Goal: Task Accomplishment & Management: Manage account settings

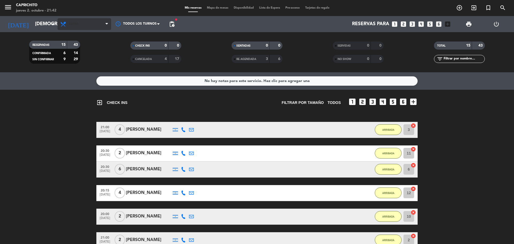
scroll to position [134, 0]
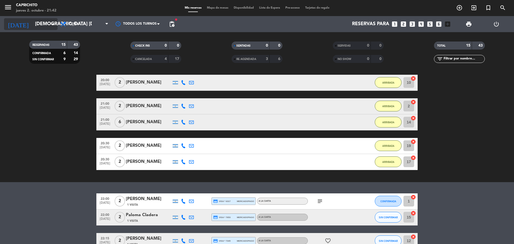
click at [40, 27] on input "[DEMOGRAPHIC_DATA] [DATE]" at bounding box center [63, 24] width 62 height 11
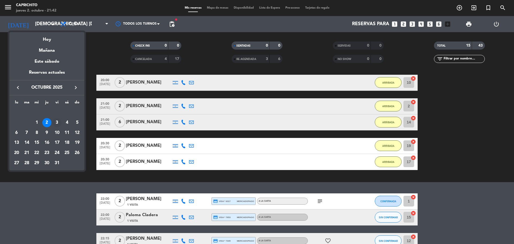
click at [56, 121] on div "3" at bounding box center [56, 122] width 9 height 9
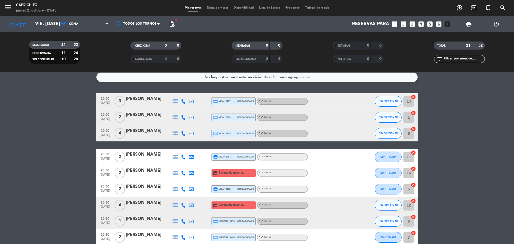
scroll to position [0, 0]
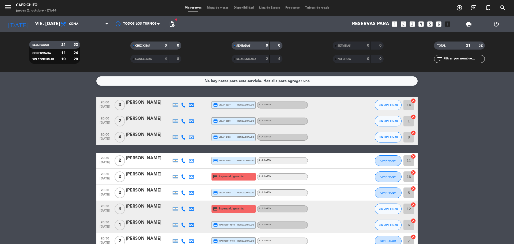
click at [169, 28] on span "pending_actions" at bounding box center [171, 24] width 11 height 11
click at [172, 22] on span "pending_actions" at bounding box center [172, 24] width 6 height 6
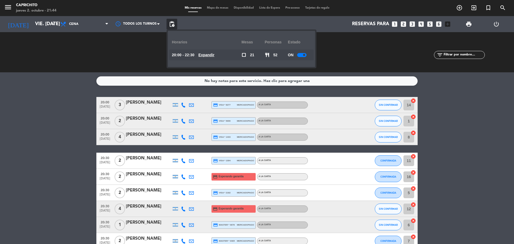
click at [214, 53] on u "Expandir" at bounding box center [206, 55] width 16 height 4
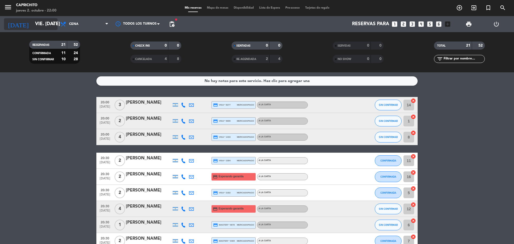
click at [32, 24] on input "vie. [DATE]" at bounding box center [63, 24] width 62 height 11
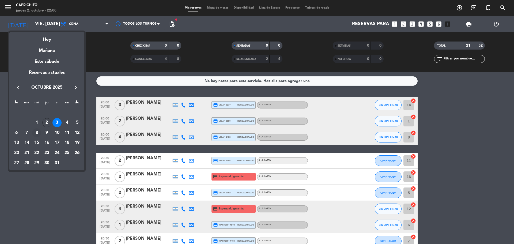
click at [37, 130] on div "8" at bounding box center [36, 132] width 9 height 9
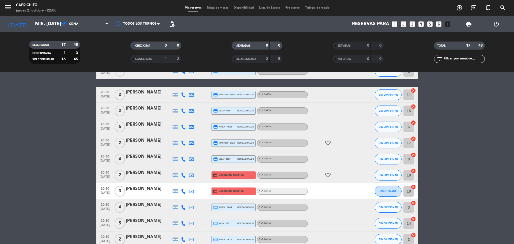
scroll to position [80, 0]
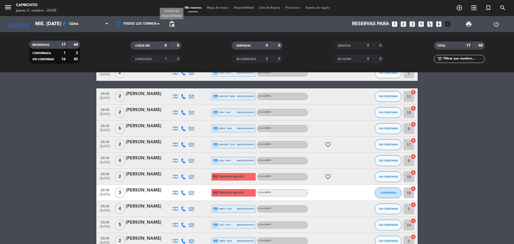
click at [174, 25] on span "pending_actions" at bounding box center [172, 24] width 6 height 6
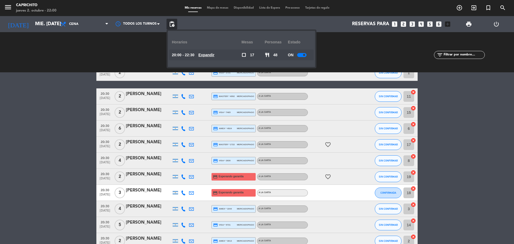
click at [214, 55] on u "Expandir" at bounding box center [206, 55] width 16 height 4
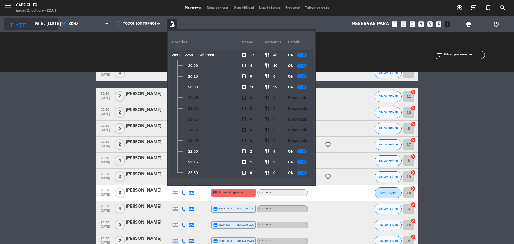
click at [42, 20] on input "mié. [DATE]" at bounding box center [63, 24] width 62 height 11
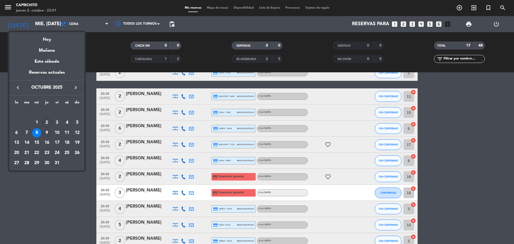
click at [49, 132] on div "9" at bounding box center [46, 132] width 9 height 9
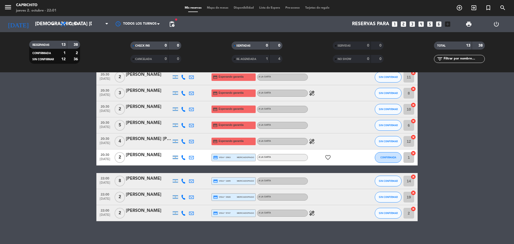
scroll to position [104, 0]
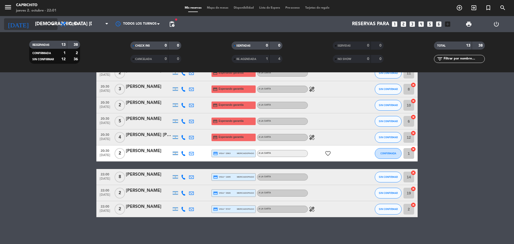
click at [44, 25] on input "[DEMOGRAPHIC_DATA] [DATE]" at bounding box center [63, 24] width 62 height 11
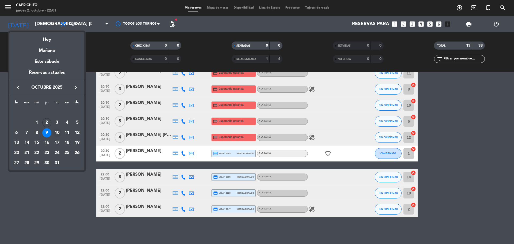
click at [55, 132] on div "10" at bounding box center [56, 132] width 9 height 9
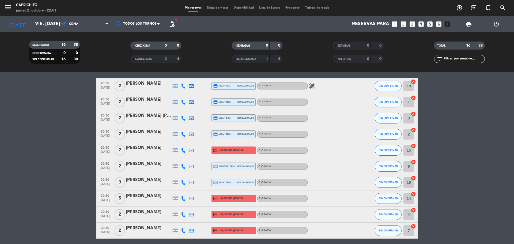
scroll to position [0, 0]
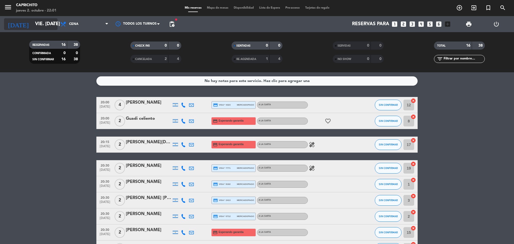
click at [43, 24] on input "vie. [DATE]" at bounding box center [63, 24] width 62 height 11
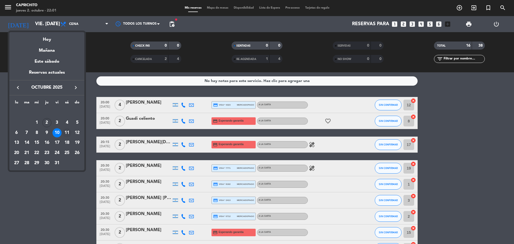
click at [64, 133] on div "11" at bounding box center [66, 132] width 9 height 9
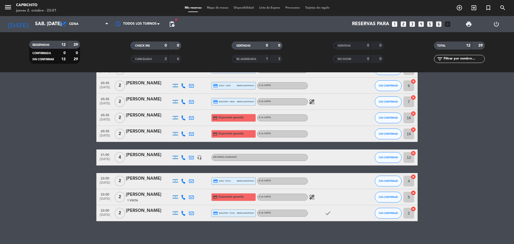
scroll to position [95, 0]
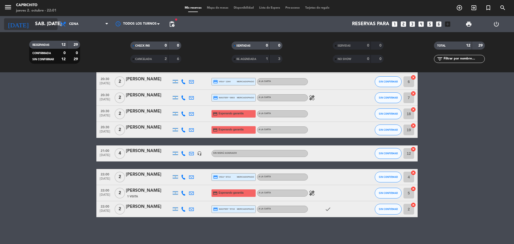
click at [43, 24] on input "sáb. [DATE]" at bounding box center [63, 24] width 62 height 11
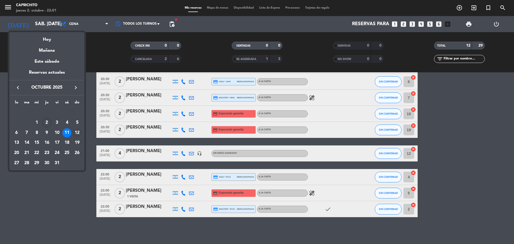
click at [75, 131] on div "12" at bounding box center [76, 132] width 9 height 9
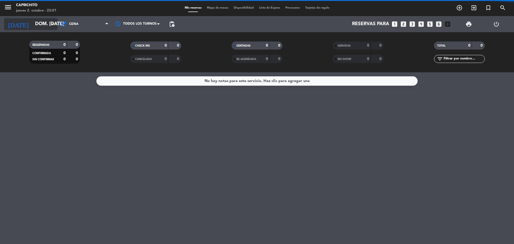
scroll to position [0, 0]
click at [57, 25] on input "dom. [DATE]" at bounding box center [63, 24] width 62 height 11
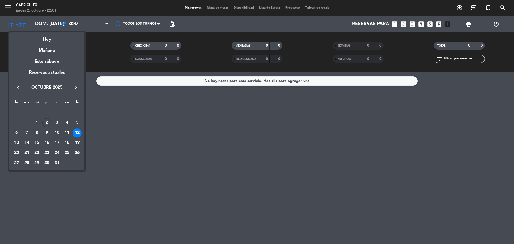
click at [72, 25] on div at bounding box center [257, 122] width 514 height 244
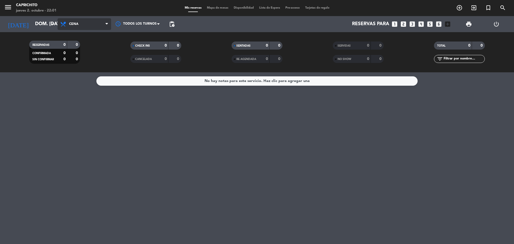
click at [87, 21] on span "Cena" at bounding box center [84, 24] width 53 height 12
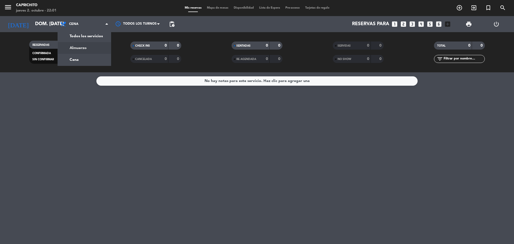
click at [83, 48] on div "menu Caprichito jueves 2. octubre - 22:01 Mis reservas Mapa de mesas Disponibil…" at bounding box center [257, 36] width 514 height 72
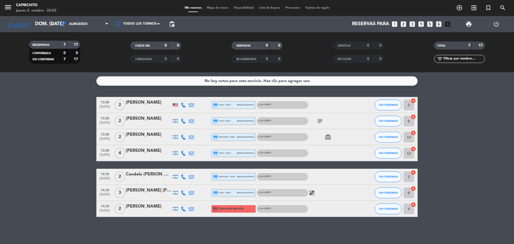
click at [172, 22] on span "pending_actions" at bounding box center [172, 24] width 6 height 6
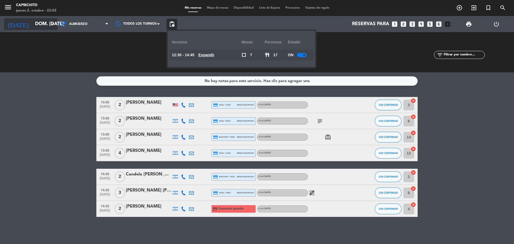
click at [32, 24] on input "dom. [DATE]" at bounding box center [63, 24] width 62 height 11
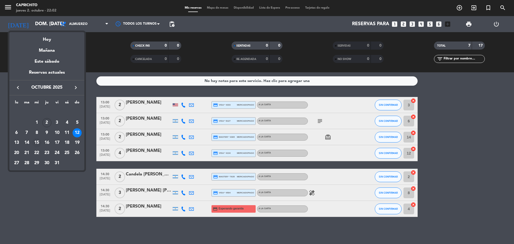
click at [37, 141] on div "15" at bounding box center [36, 142] width 9 height 9
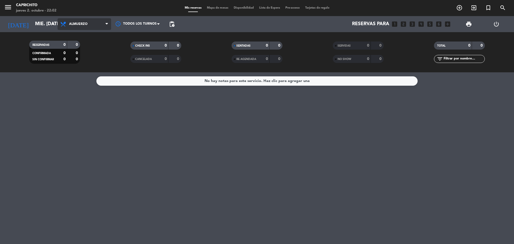
click at [93, 23] on span "Almuerzo" at bounding box center [84, 24] width 53 height 12
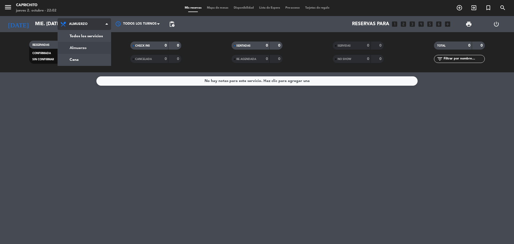
click at [91, 54] on div "menu Caprichito jueves 2. octubre - 22:02 Mis reservas Mapa de mesas Disponibil…" at bounding box center [257, 36] width 514 height 72
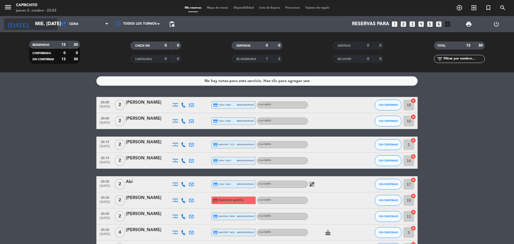
click at [40, 25] on input "mié. [DATE]" at bounding box center [63, 24] width 62 height 11
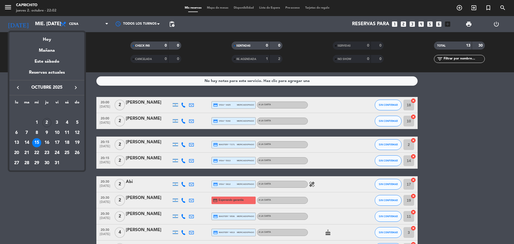
click at [76, 190] on div at bounding box center [257, 122] width 514 height 244
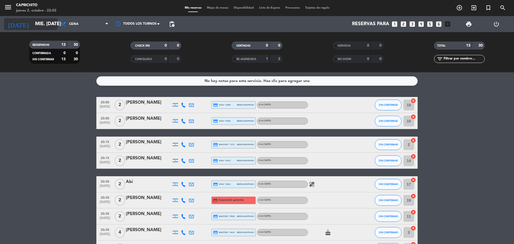
click at [49, 22] on input "mié. [DATE]" at bounding box center [63, 24] width 62 height 11
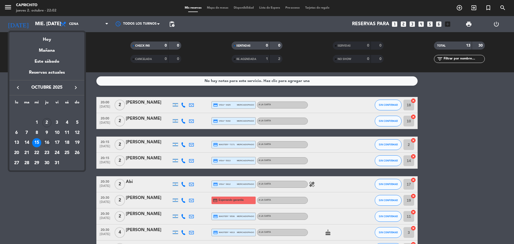
click at [48, 145] on div "16" at bounding box center [46, 142] width 9 height 9
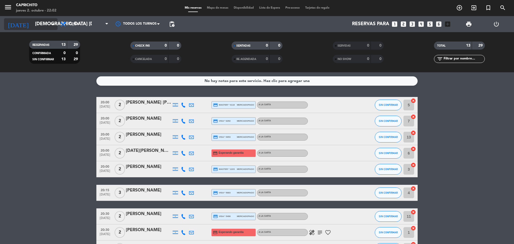
click at [37, 28] on input "[DEMOGRAPHIC_DATA] [DATE]" at bounding box center [63, 24] width 62 height 11
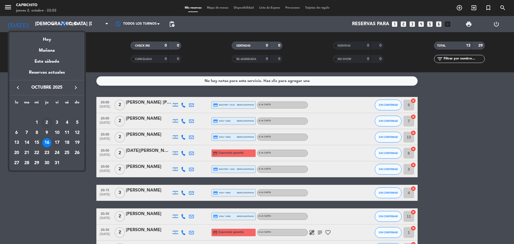
click at [55, 143] on div "17" at bounding box center [56, 142] width 9 height 9
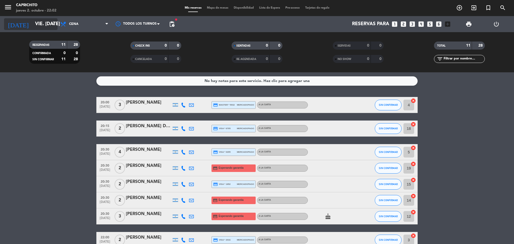
click at [35, 26] on input "vie. [DATE]" at bounding box center [63, 24] width 62 height 11
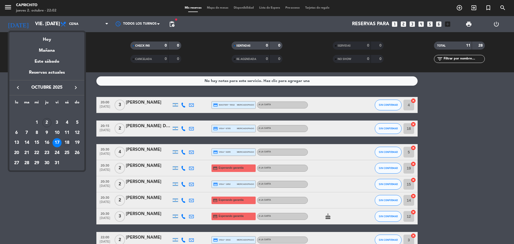
click at [65, 144] on div "18" at bounding box center [66, 142] width 9 height 9
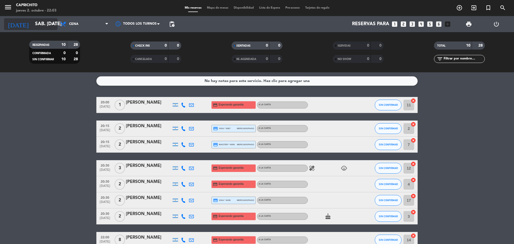
click at [48, 23] on input "sáb. [DATE]" at bounding box center [63, 24] width 62 height 11
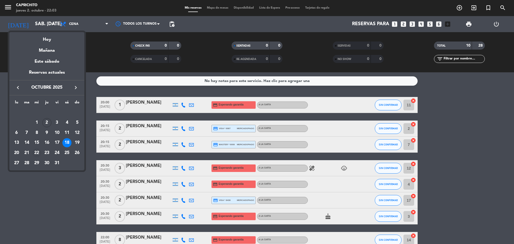
click at [38, 150] on div "22" at bounding box center [36, 152] width 9 height 9
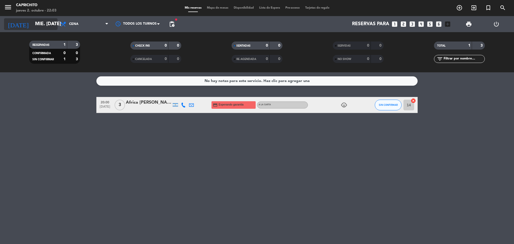
click at [41, 20] on input "mié. [DATE]" at bounding box center [63, 24] width 62 height 11
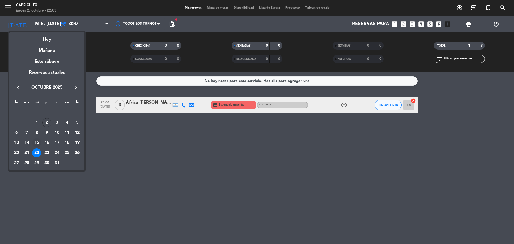
click at [38, 143] on div "15" at bounding box center [36, 142] width 9 height 9
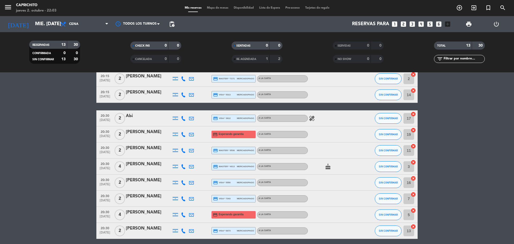
scroll to position [111, 0]
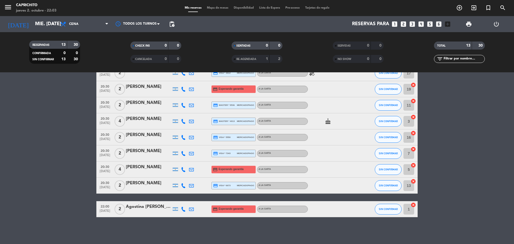
click at [328, 121] on icon "cake" at bounding box center [327, 121] width 6 height 6
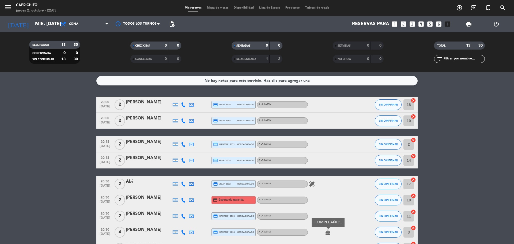
scroll to position [0, 0]
click at [64, 139] on bookings-row "20:00 [DATE] 2 [PERSON_NAME] credit_card visa * 4425 mercadopago A LA CARTA SIN…" at bounding box center [257, 212] width 514 height 231
drag, startPoint x: 58, startPoint y: 23, endPoint x: 50, endPoint y: 23, distance: 8.3
click at [58, 23] on span "Cena" at bounding box center [84, 24] width 53 height 12
click at [39, 23] on input "mié. [DATE]" at bounding box center [63, 24] width 62 height 11
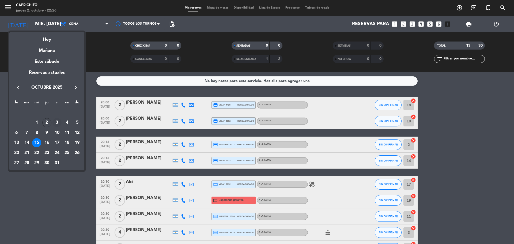
click at [57, 120] on div "3" at bounding box center [56, 122] width 9 height 9
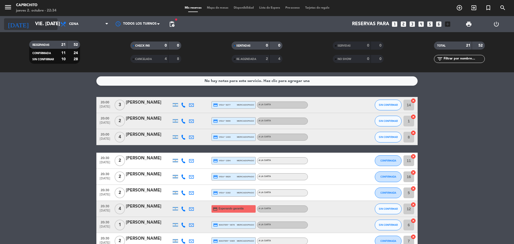
click at [51, 20] on input "vie. [DATE]" at bounding box center [63, 24] width 62 height 11
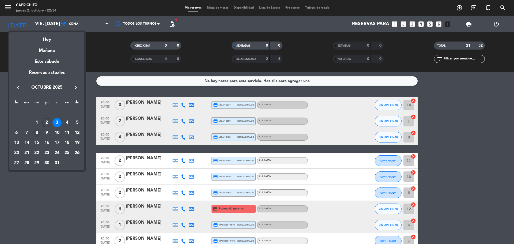
click at [41, 128] on td "8" at bounding box center [37, 133] width 10 height 10
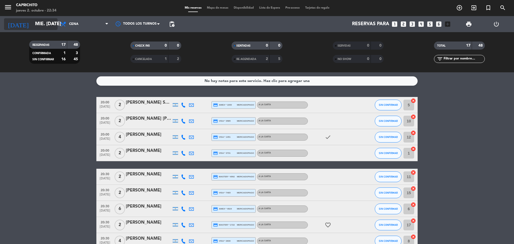
click at [35, 21] on input "mié. [DATE]" at bounding box center [63, 24] width 62 height 11
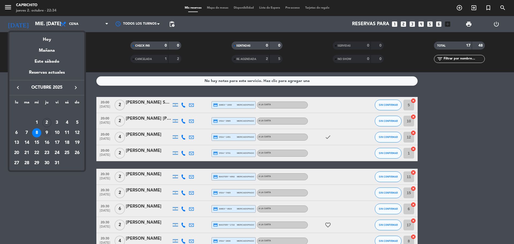
click at [50, 130] on div "9" at bounding box center [46, 132] width 9 height 9
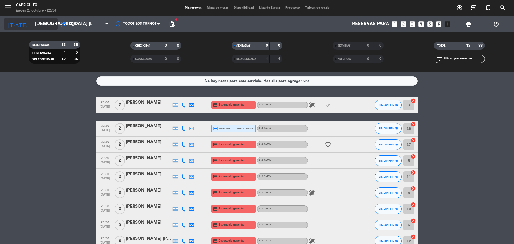
click at [49, 21] on input "[DEMOGRAPHIC_DATA] [DATE]" at bounding box center [63, 24] width 62 height 11
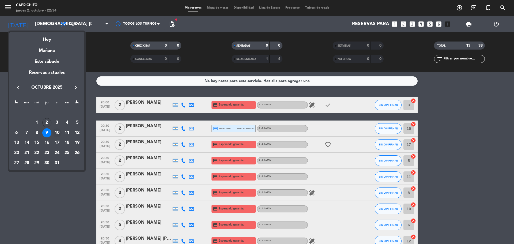
click at [57, 130] on div "10" at bounding box center [56, 132] width 9 height 9
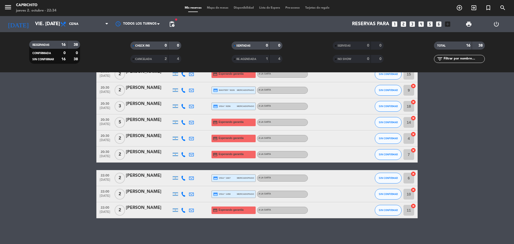
scroll to position [159, 0]
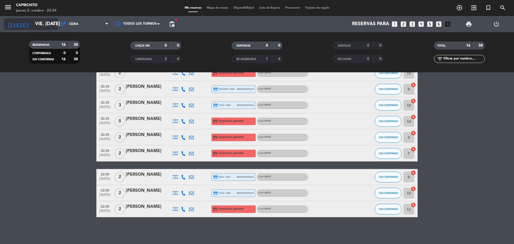
click at [37, 27] on input "vie. [DATE]" at bounding box center [63, 24] width 62 height 11
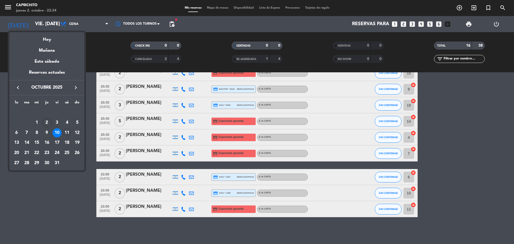
click at [67, 132] on div "11" at bounding box center [66, 132] width 9 height 9
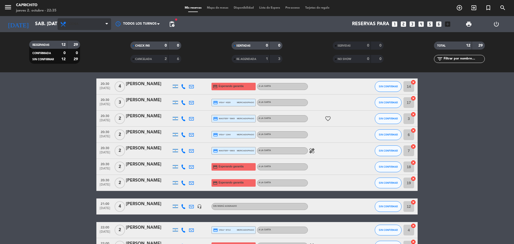
scroll to position [0, 0]
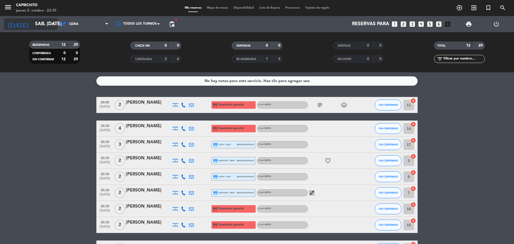
click at [44, 24] on input "sáb. [DATE]" at bounding box center [63, 24] width 62 height 11
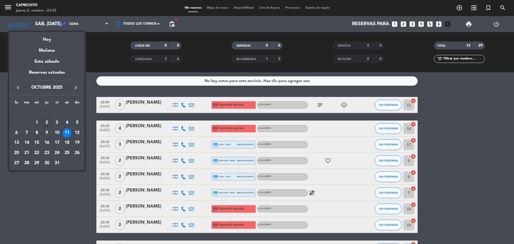
drag, startPoint x: 38, startPoint y: 206, endPoint x: 42, endPoint y: 207, distance: 3.8
click at [38, 206] on div at bounding box center [257, 122] width 514 height 244
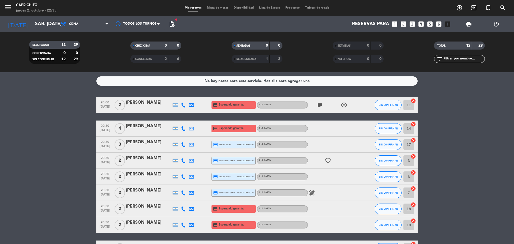
click at [175, 25] on span "pending_actions" at bounding box center [171, 24] width 11 height 11
click at [173, 23] on span "pending_actions" at bounding box center [172, 24] width 6 height 6
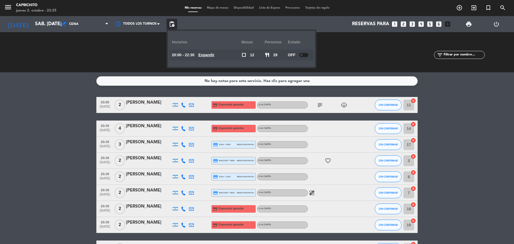
click at [305, 56] on div at bounding box center [303, 55] width 9 height 4
click at [33, 25] on input "sáb. [DATE]" at bounding box center [63, 24] width 62 height 11
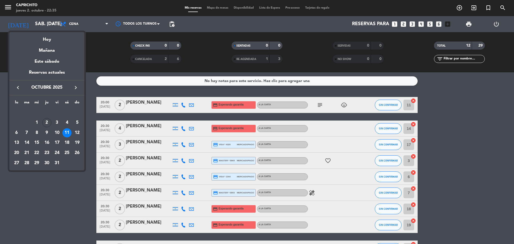
drag, startPoint x: 52, startPoint y: 39, endPoint x: 48, endPoint y: 38, distance: 4.3
click at [52, 39] on div "Hoy" at bounding box center [46, 37] width 75 height 11
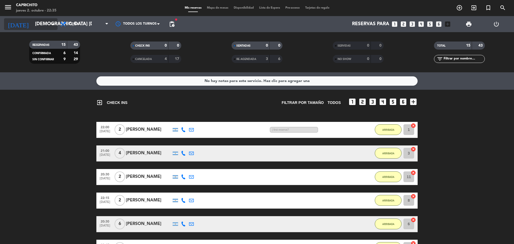
click at [43, 22] on input "[DEMOGRAPHIC_DATA] [DATE]" at bounding box center [63, 24] width 62 height 11
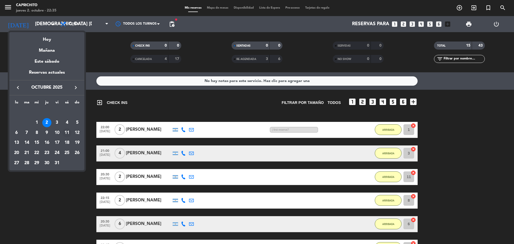
click at [69, 133] on div "11" at bounding box center [66, 132] width 9 height 9
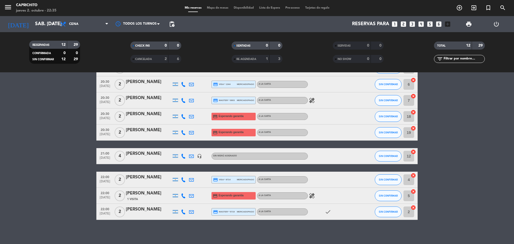
scroll to position [95, 0]
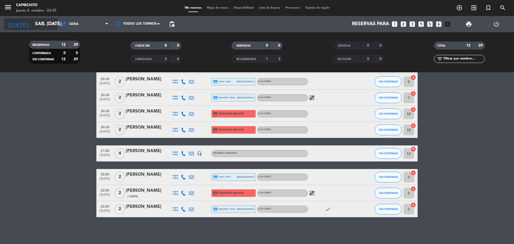
click at [48, 25] on input "sáb. [DATE]" at bounding box center [63, 24] width 62 height 11
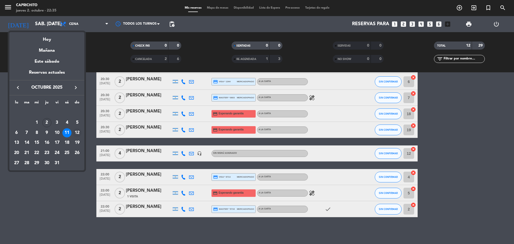
click at [74, 133] on div "12" at bounding box center [76, 132] width 9 height 9
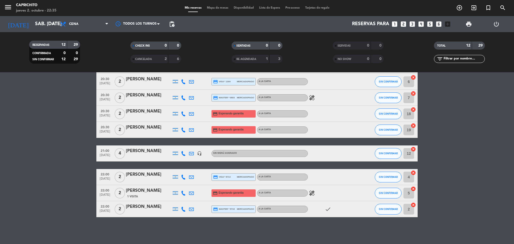
type input "dom. [DATE]"
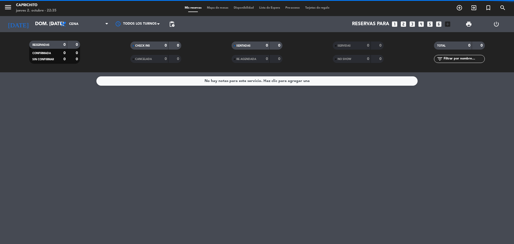
scroll to position [0, 0]
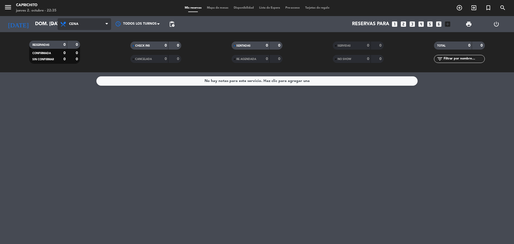
click at [92, 27] on span "Cena" at bounding box center [84, 24] width 53 height 12
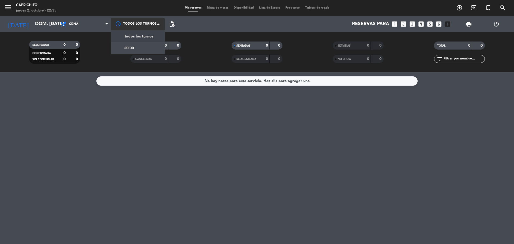
click at [124, 25] on div at bounding box center [137, 24] width 53 height 12
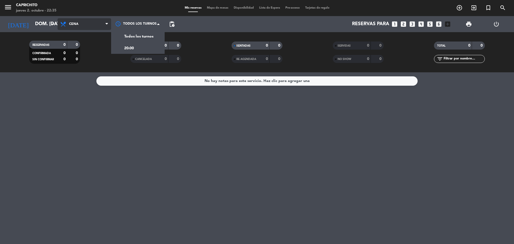
click at [85, 28] on span "Cena" at bounding box center [84, 24] width 53 height 12
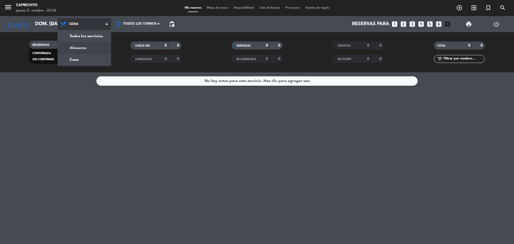
click at [74, 48] on div "menu Caprichito jueves 2. octubre - 22:36 Mis reservas Mapa de mesas Disponibil…" at bounding box center [257, 36] width 514 height 72
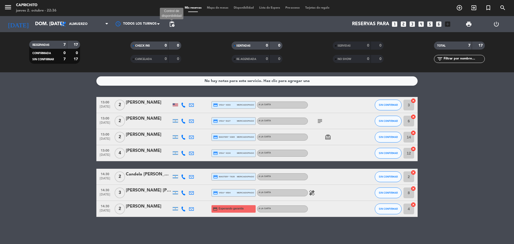
click at [171, 24] on span "pending_actions" at bounding box center [172, 24] width 6 height 6
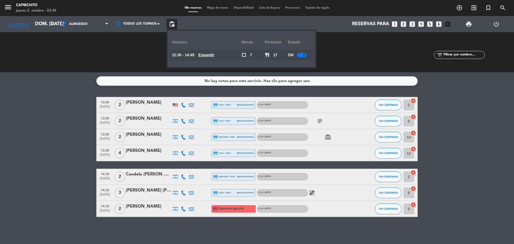
click at [171, 24] on span "pending_actions" at bounding box center [172, 24] width 6 height 6
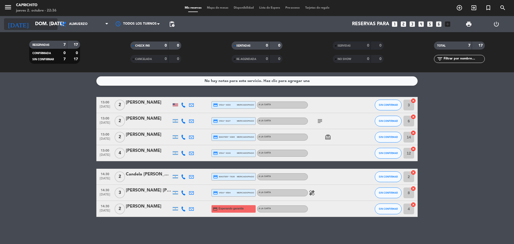
click at [35, 27] on input "dom. [DATE]" at bounding box center [63, 24] width 62 height 11
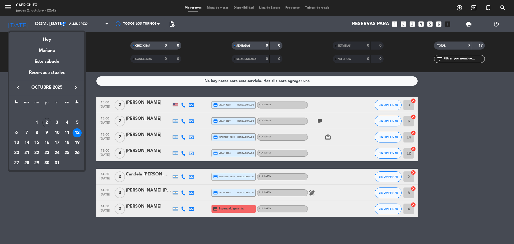
click at [199, 86] on div at bounding box center [257, 122] width 514 height 244
